Goal: Task Accomplishment & Management: Use online tool/utility

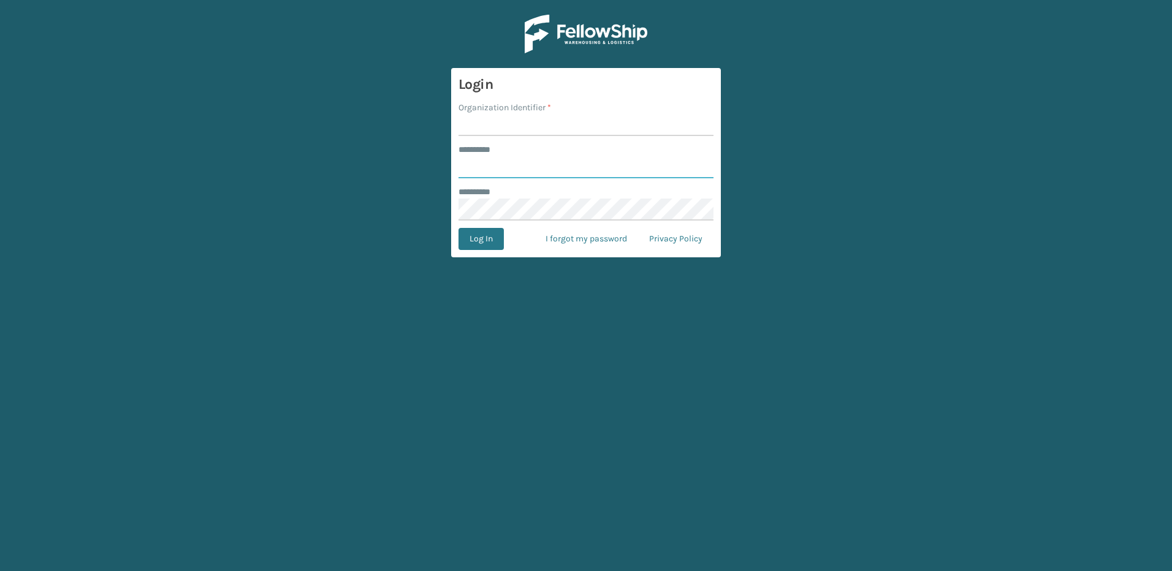
type input "********"
click at [504, 127] on input "Organization Identifier *" at bounding box center [586, 125] width 255 height 22
type input "Fellowship - East"
click at [487, 243] on button "Log In" at bounding box center [481, 239] width 45 height 22
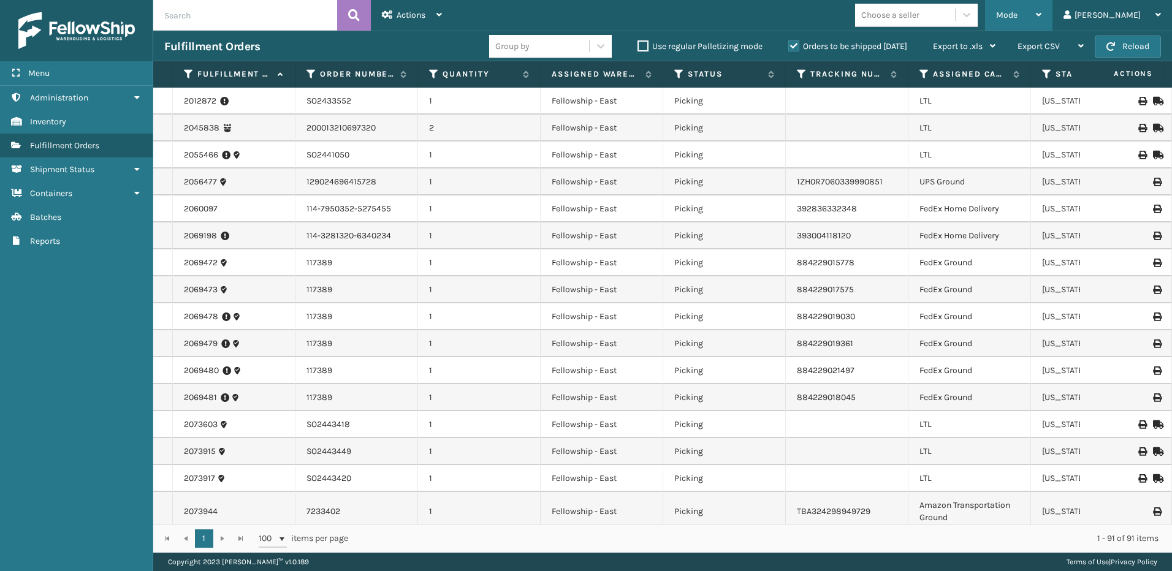
click at [1041, 15] on div "Mode" at bounding box center [1018, 15] width 45 height 31
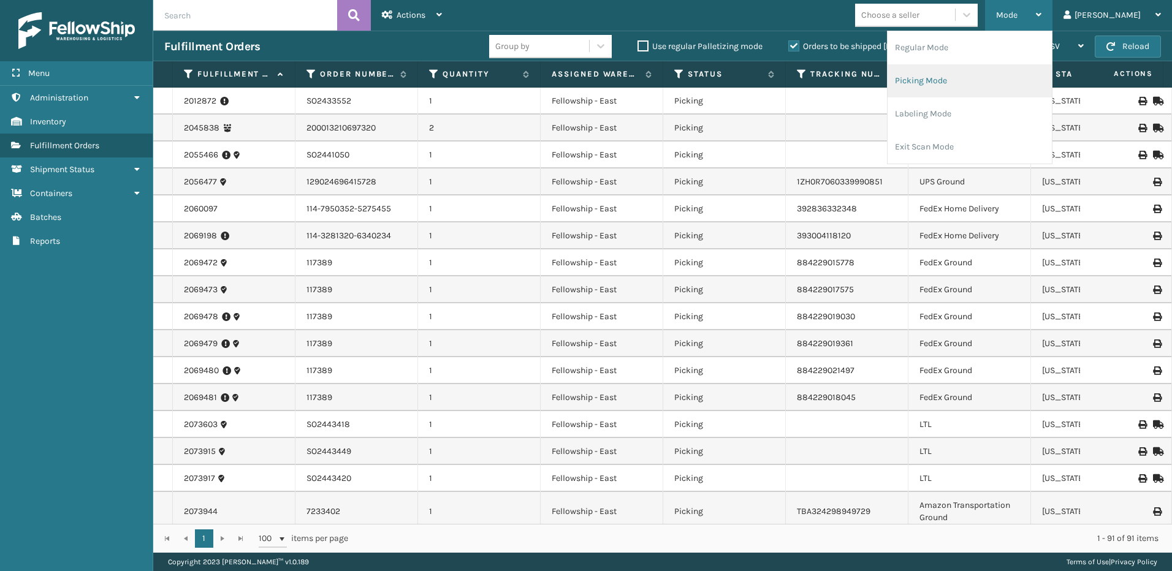
click at [972, 69] on li "Picking Mode" at bounding box center [970, 80] width 164 height 33
